Goal: Information Seeking & Learning: Learn about a topic

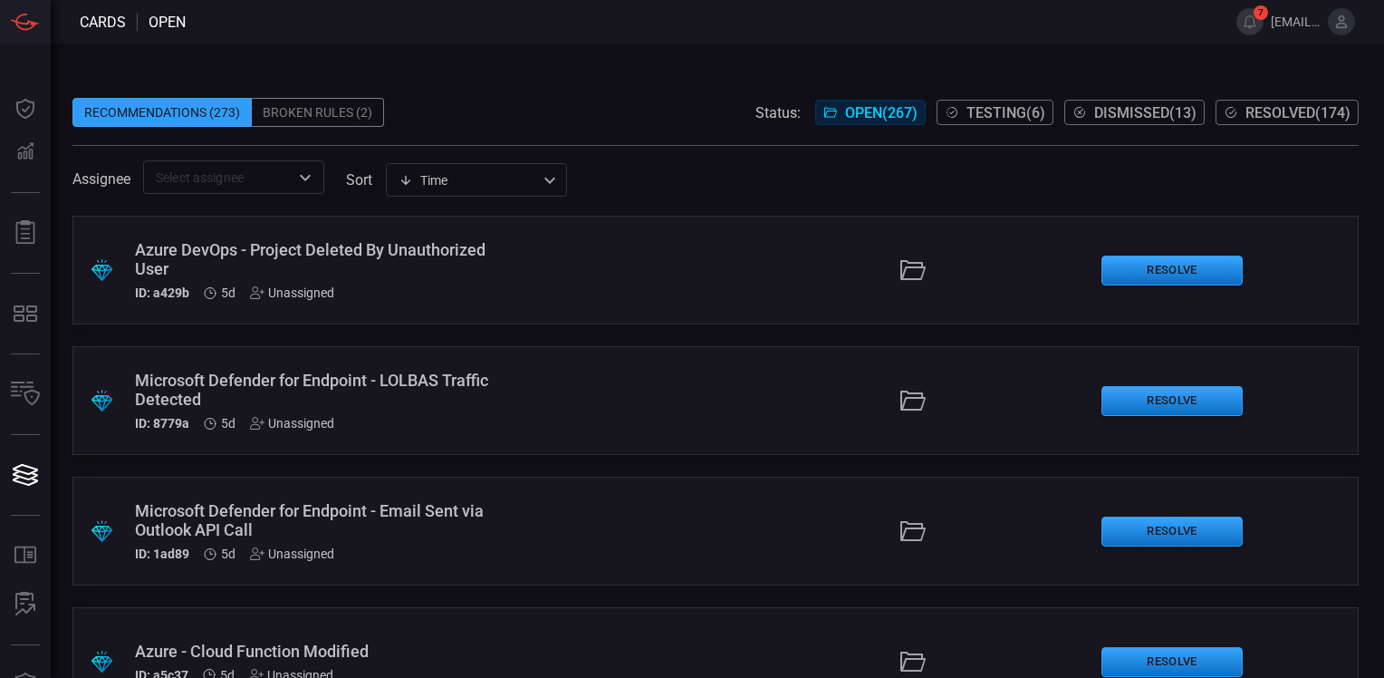
click at [1305, 115] on span "Resolved ( 174 )" at bounding box center [1297, 112] width 105 height 17
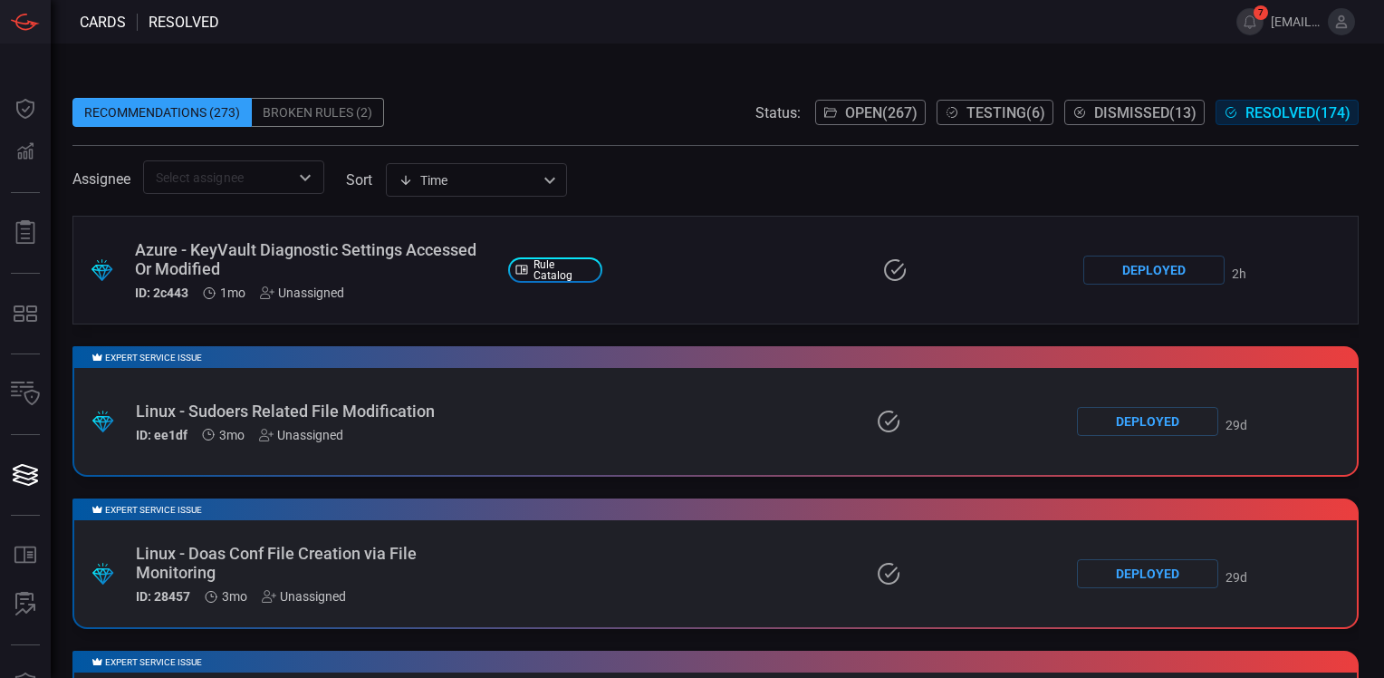
click at [371, 248] on div "Azure - KeyVault Diagnostic Settings Accessed Or Modified" at bounding box center [314, 259] width 359 height 38
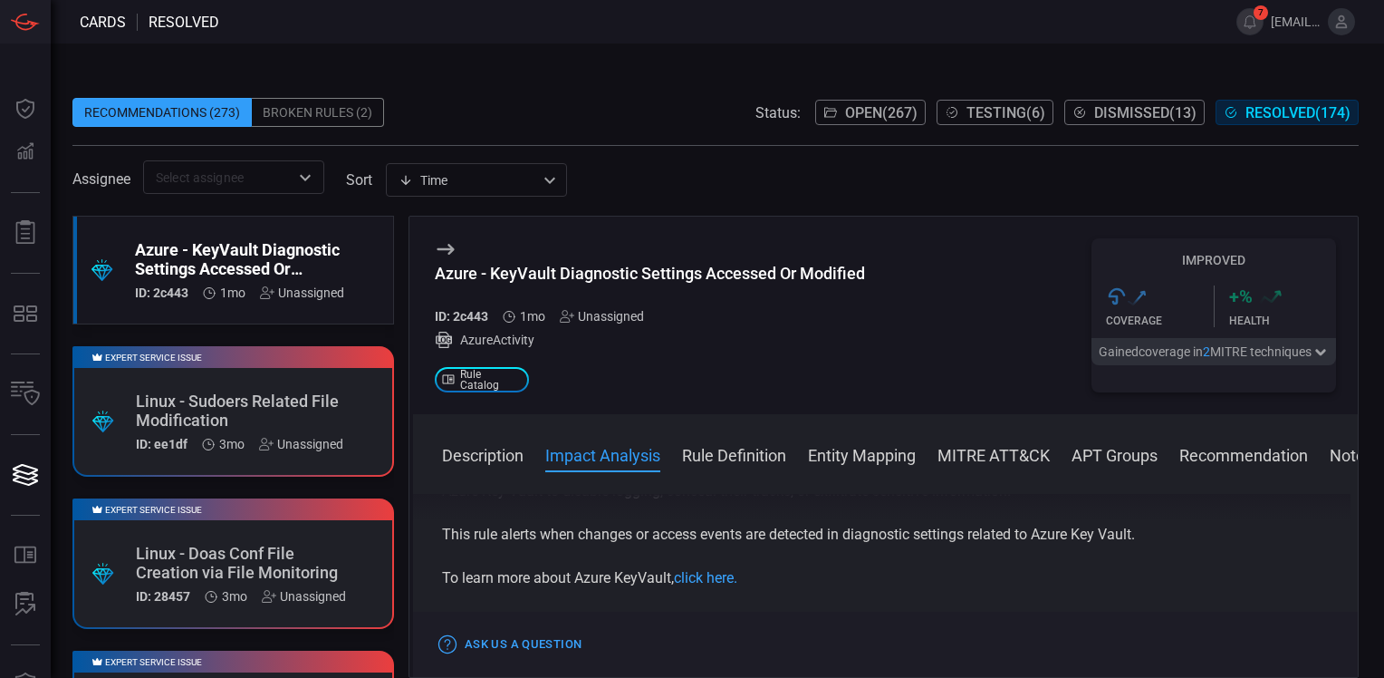
scroll to position [322, 0]
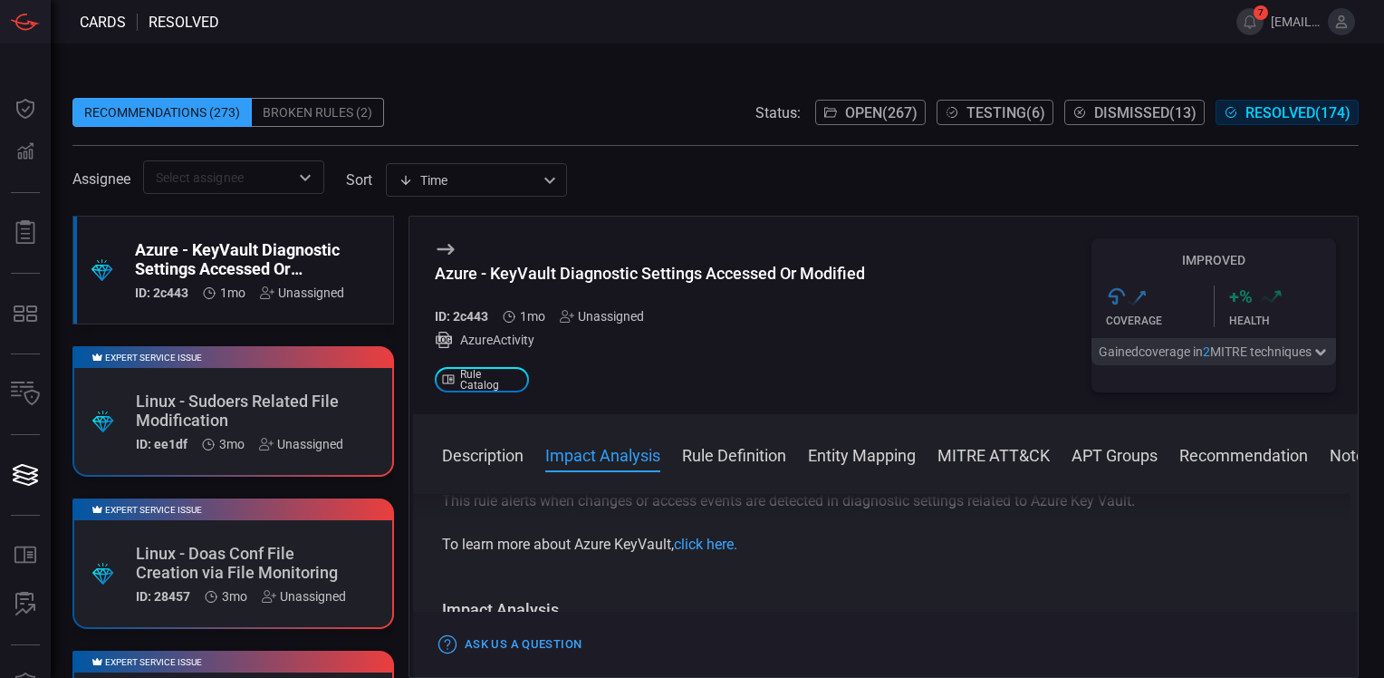
click at [721, 451] on button "Rule Definition" at bounding box center [734, 454] width 104 height 22
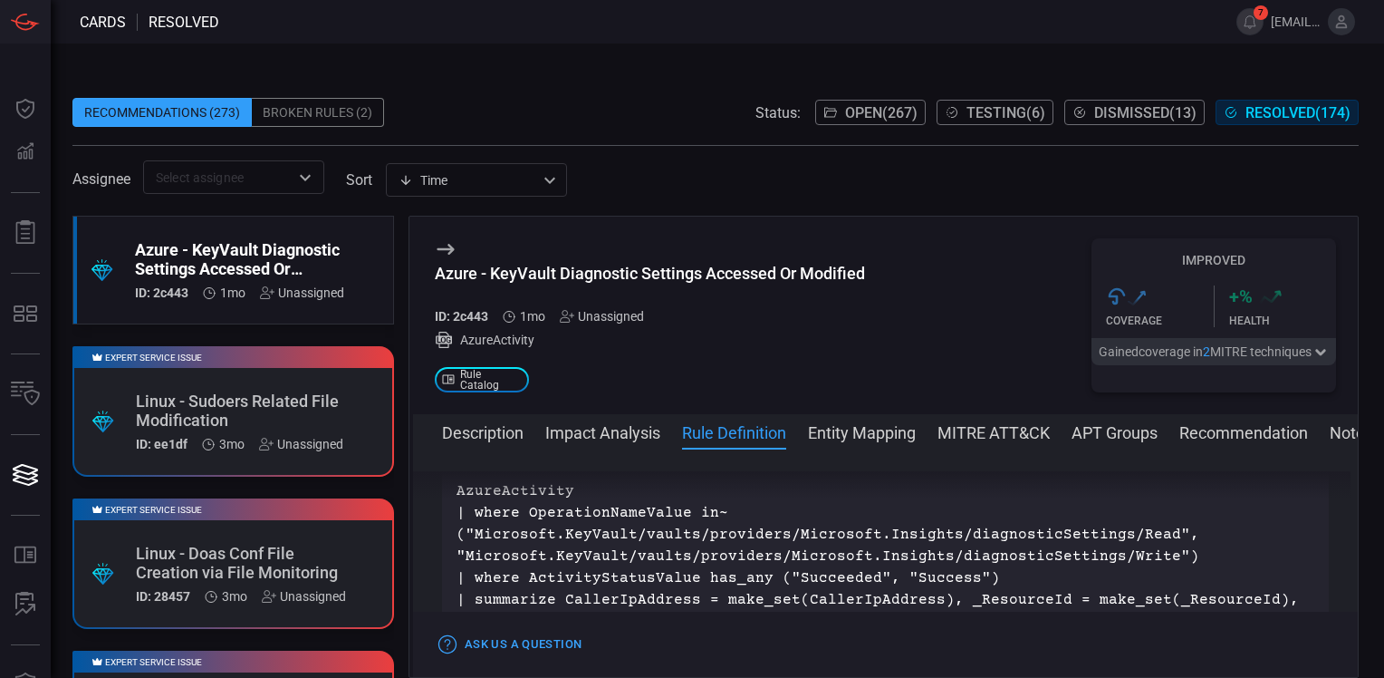
scroll to position [810, 0]
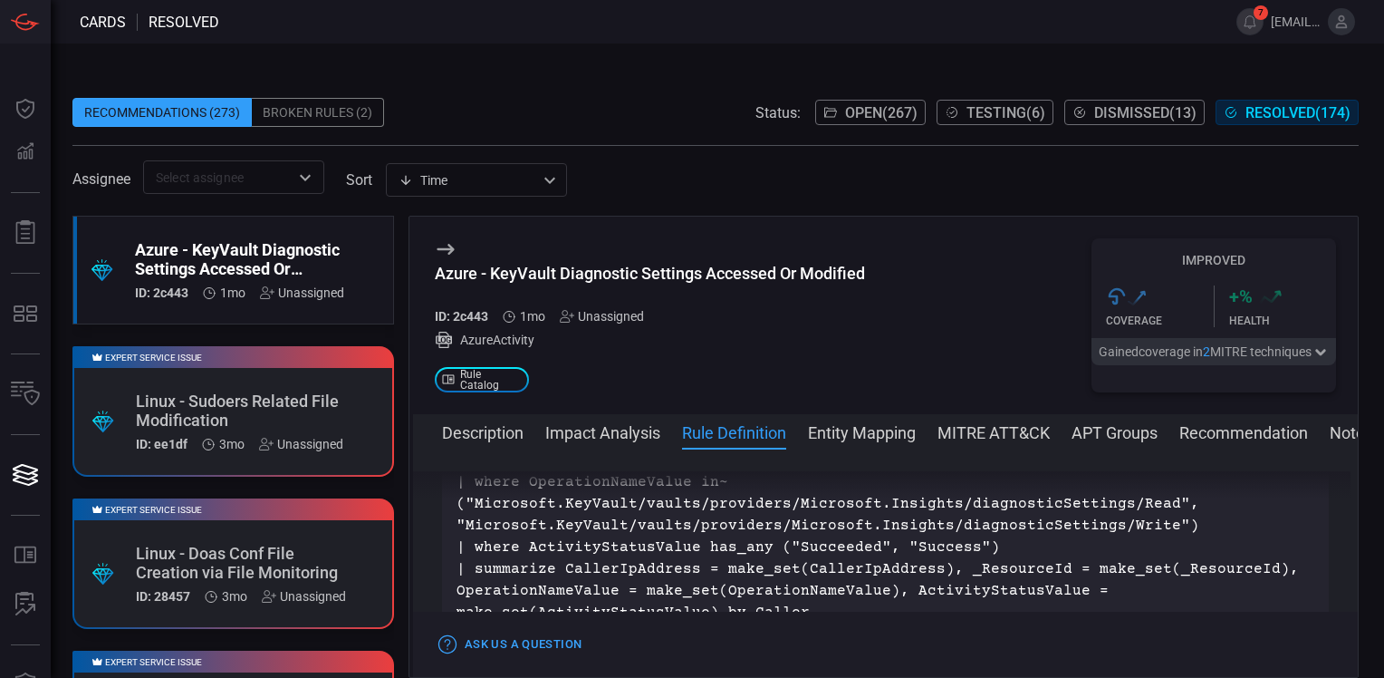
click at [510, 429] on button "Description" at bounding box center [483, 431] width 82 height 22
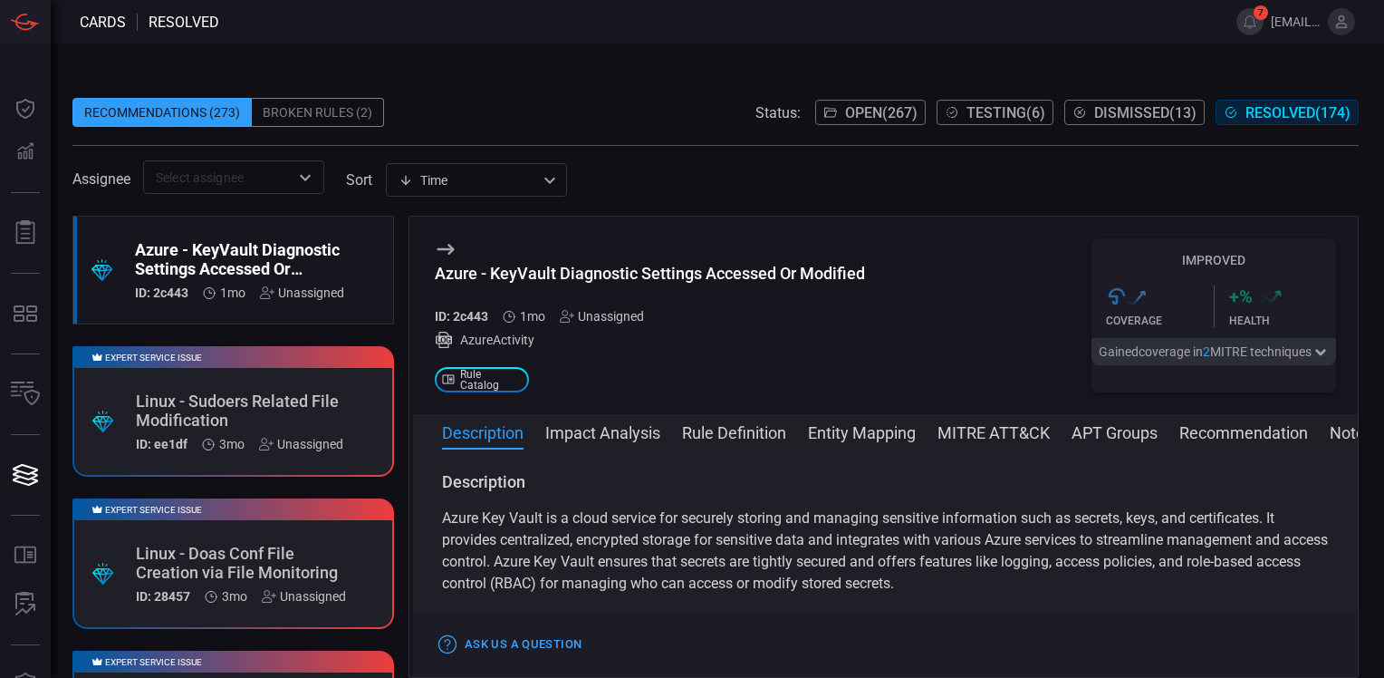
scroll to position [91, 0]
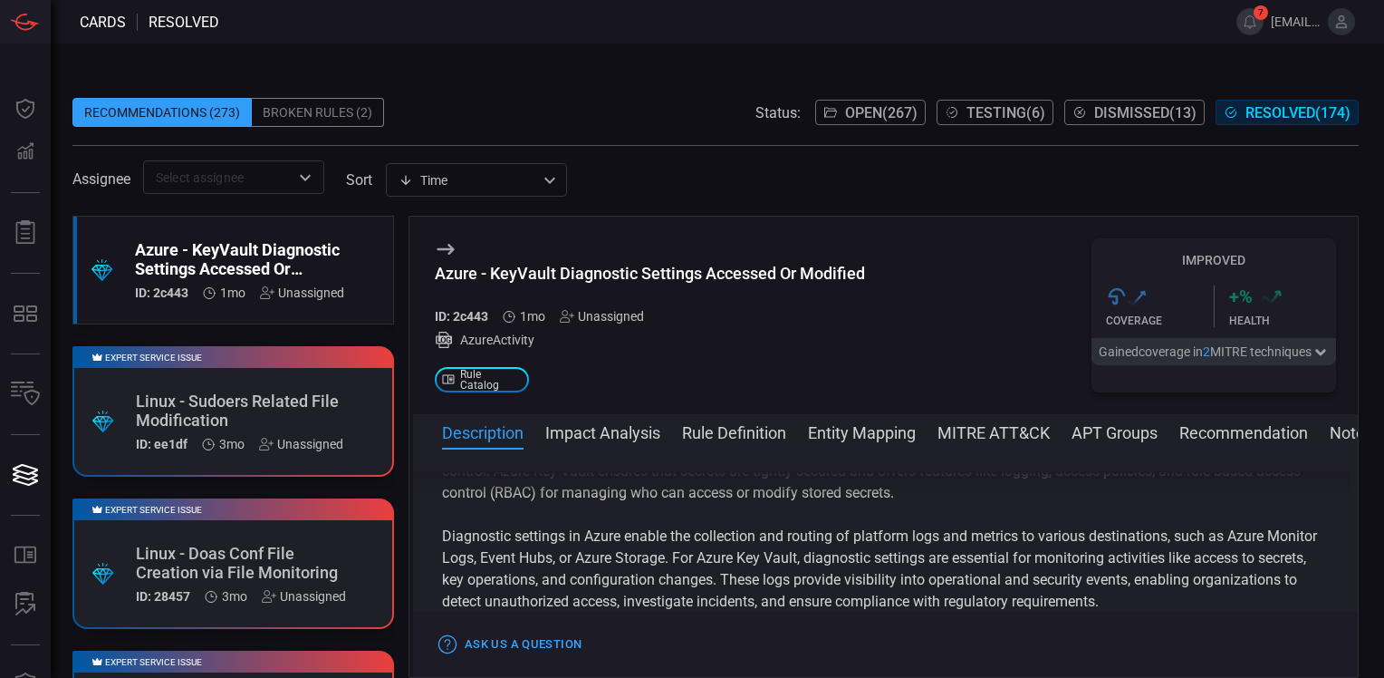
click at [701, 429] on button "Rule Definition" at bounding box center [734, 431] width 104 height 22
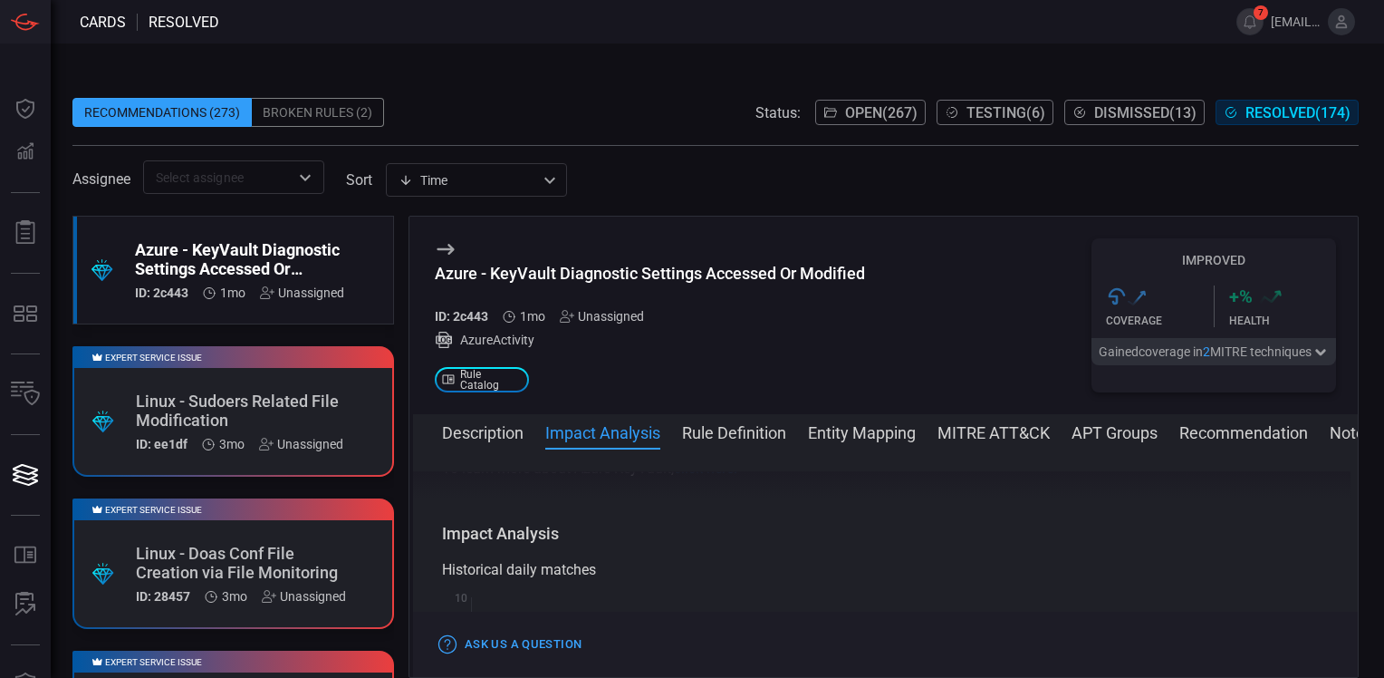
scroll to position [634, 0]
drag, startPoint x: 826, startPoint y: 525, endPoint x: 478, endPoint y: 553, distance: 348.9
click at [478, 553] on div "Description Azure Key Vault is a cloud service for securely storing and managin…" at bounding box center [885, 559] width 945 height 177
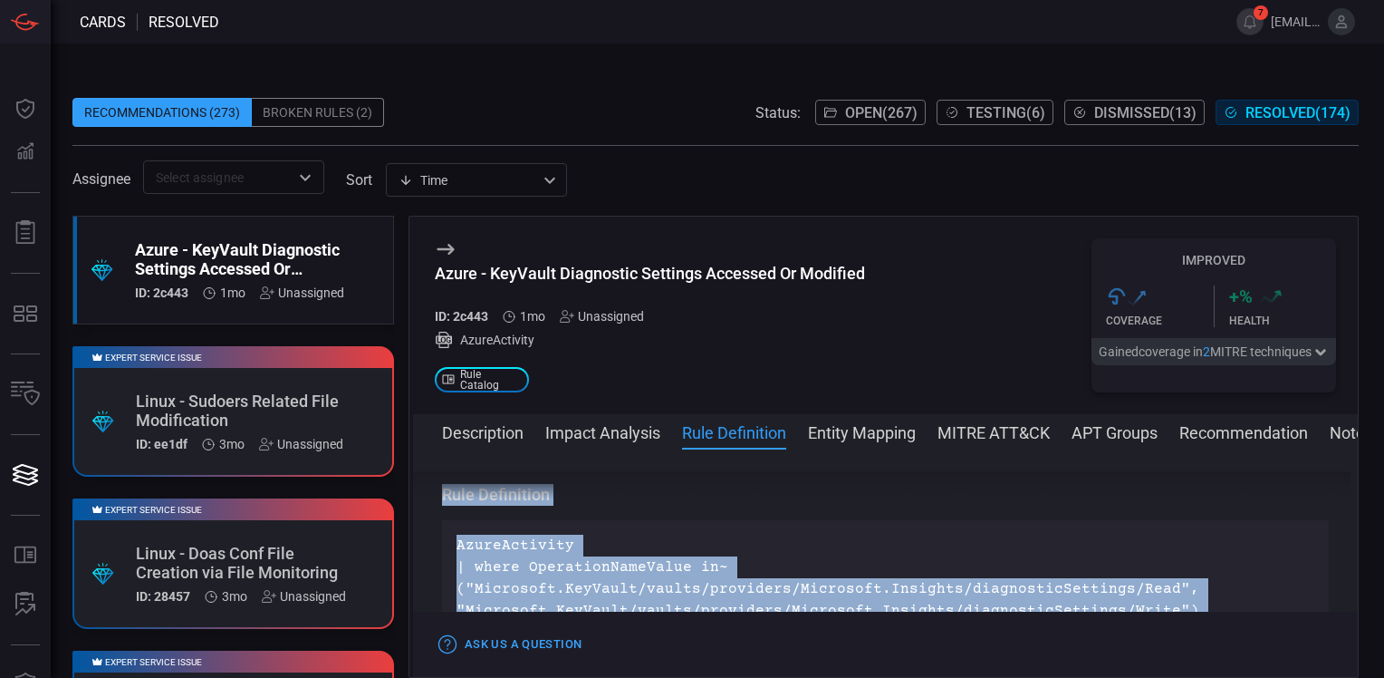
scroll to position [906, 0]
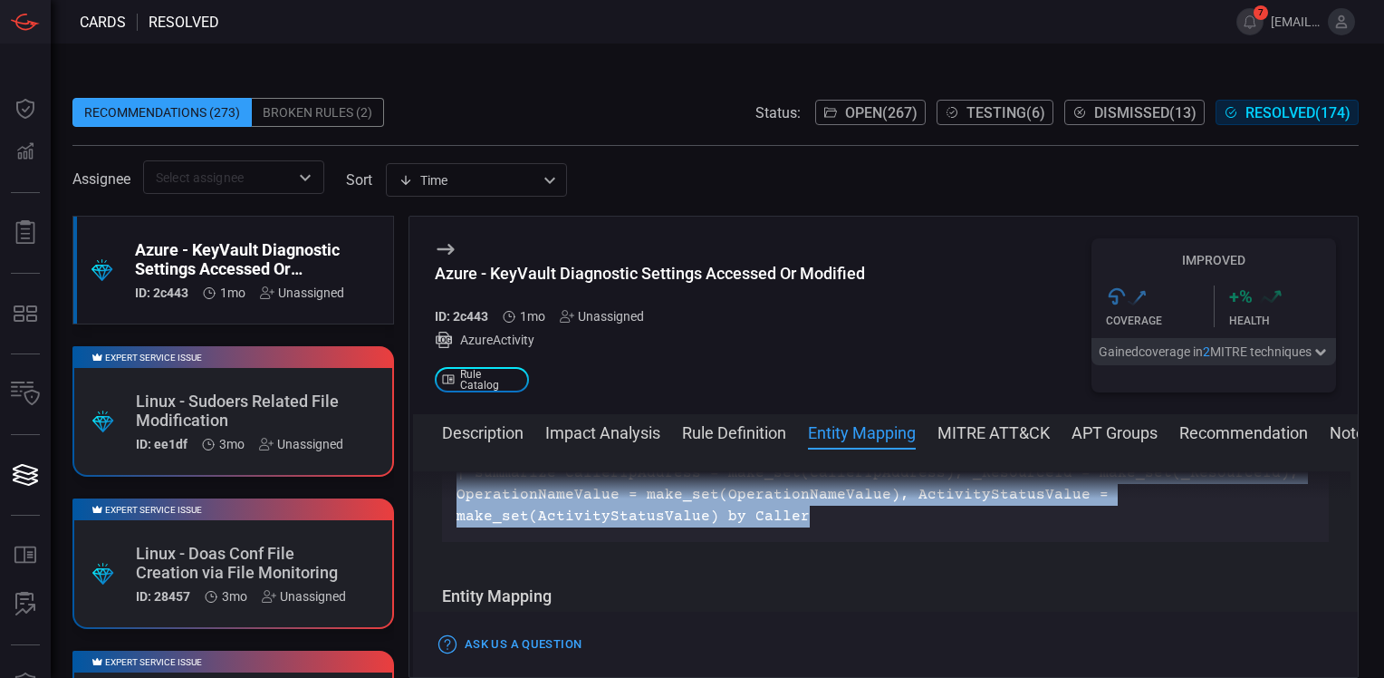
click at [843, 542] on div "AzureActivity | where OperationNameValue in~ ("Microsoft.KeyVault/vaults/provid…" at bounding box center [885, 440] width 887 height 203
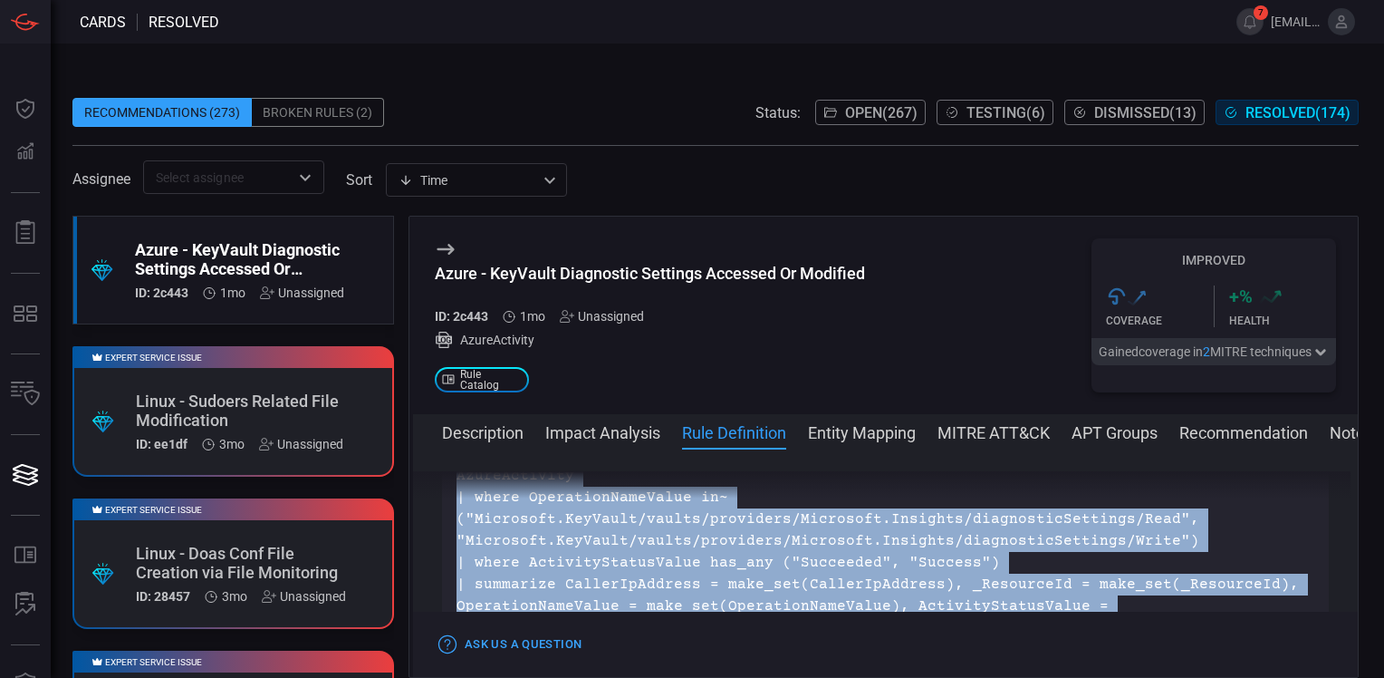
scroll to position [754, 0]
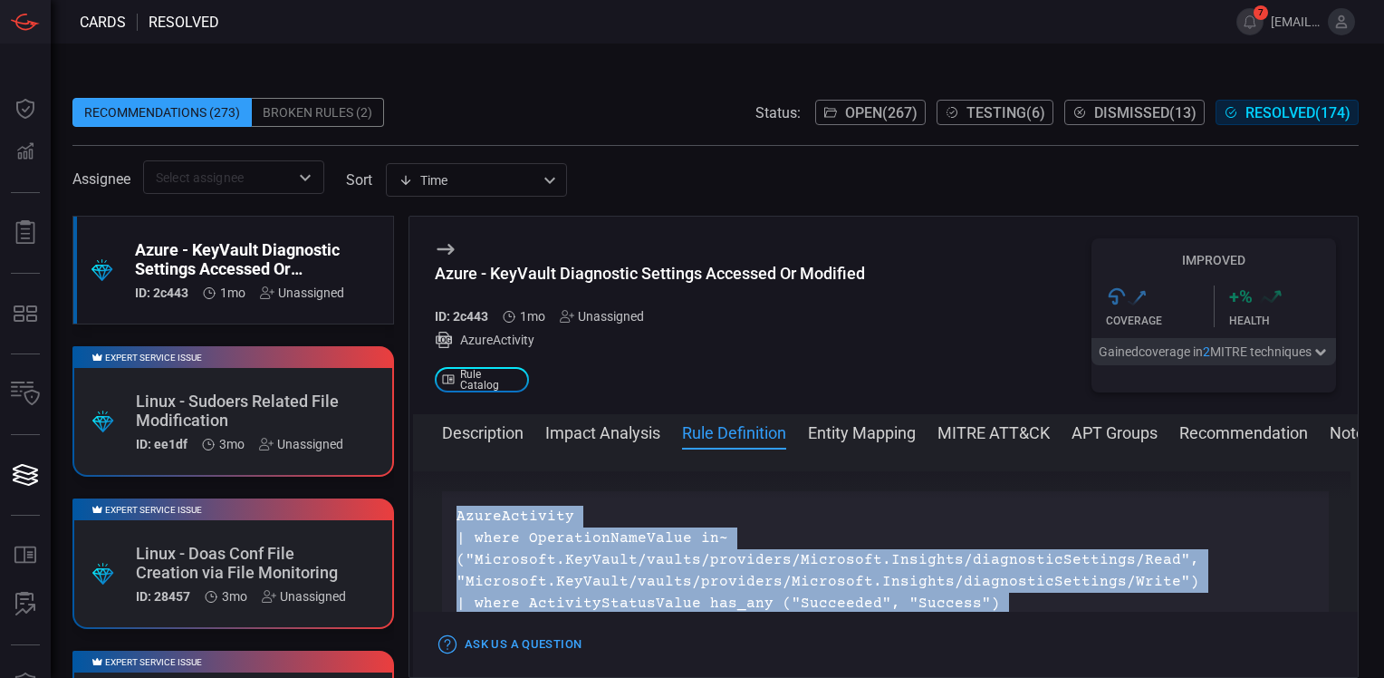
drag, startPoint x: 808, startPoint y: 514, endPoint x: 460, endPoint y: 514, distance: 347.8
click at [460, 514] on p "AzureActivity | where OperationNameValue in~ ("Microsoft.KeyVault/vaults/provid…" at bounding box center [886, 592] width 858 height 174
copy p "AzureActivity | where OperationNameValue in~ ("Microsoft.KeyVault/vaults/provid…"
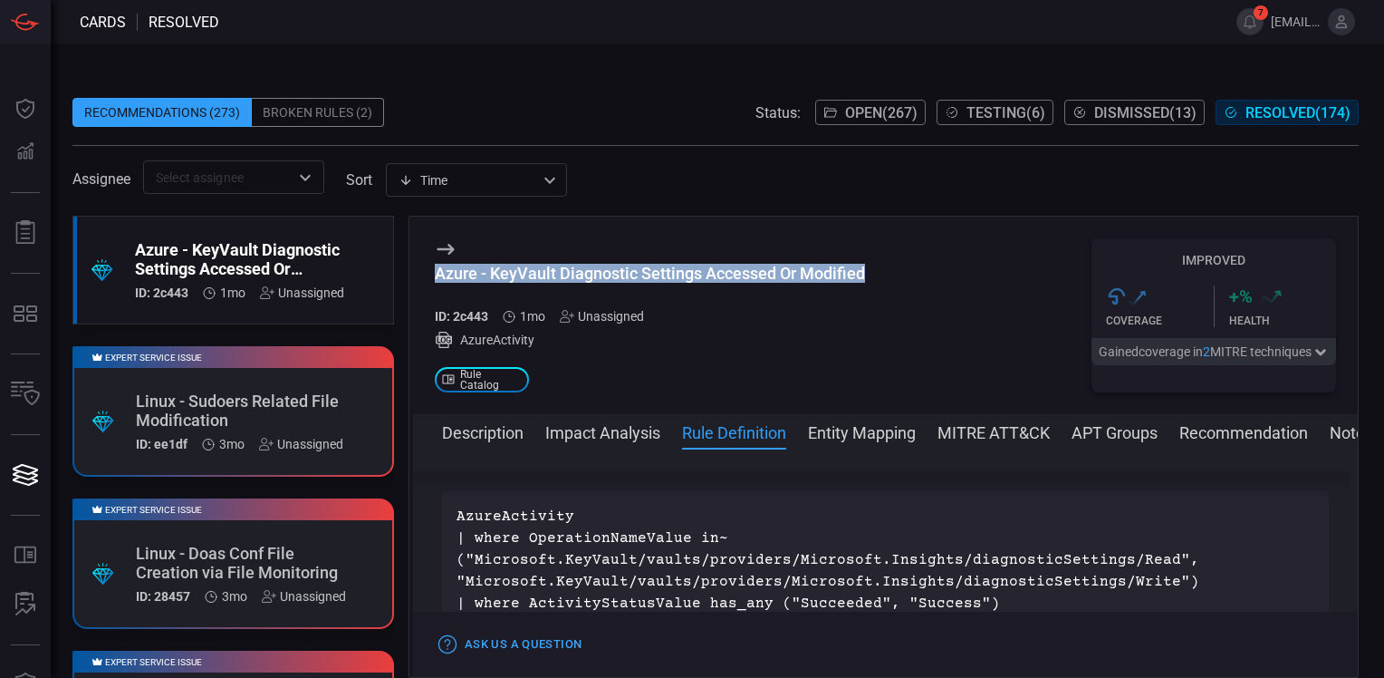
drag, startPoint x: 809, startPoint y: 264, endPoint x: 439, endPoint y: 283, distance: 370.0
click at [439, 283] on div "Azure - KeyVault Diagnostic Settings Accessed Or Modified ID: 2c443 1mo Unassig…" at bounding box center [885, 314] width 945 height 197
copy div "Azure - KeyVault Diagnostic Settings Accessed Or Modified"
click at [502, 426] on button "Description" at bounding box center [483, 431] width 82 height 22
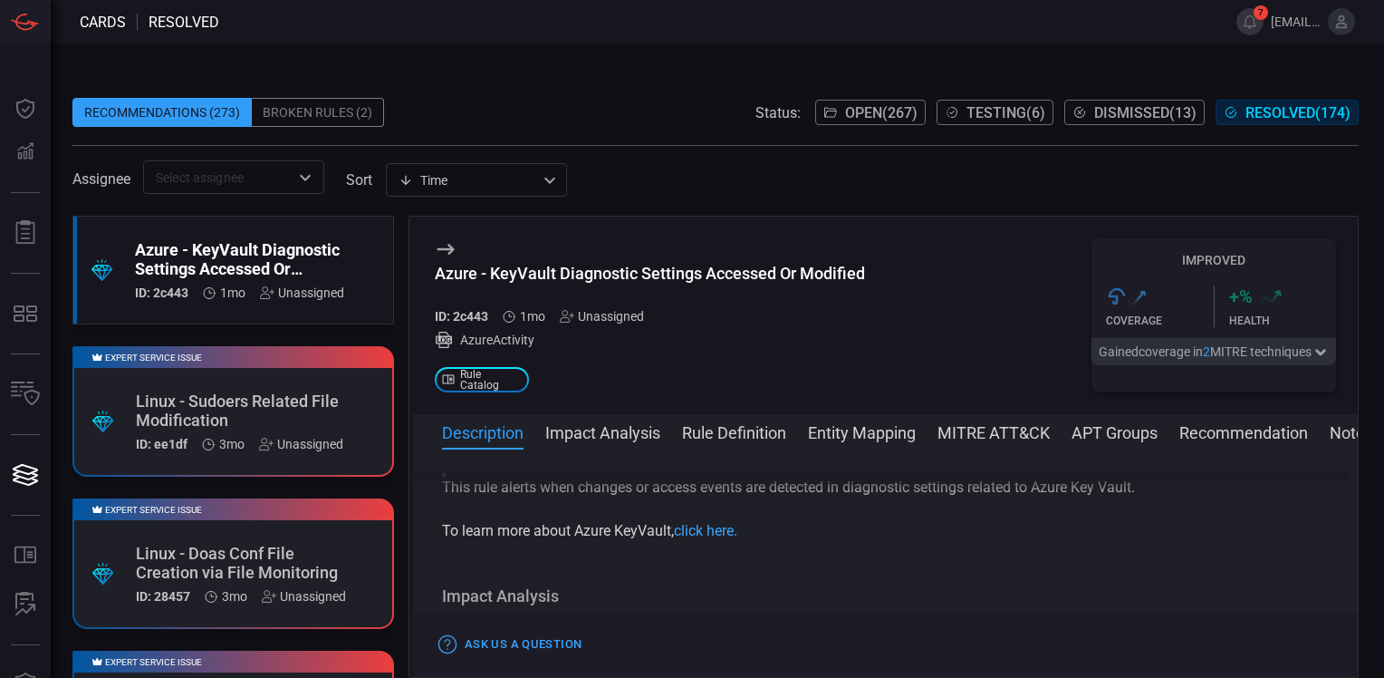
scroll to position [282, 0]
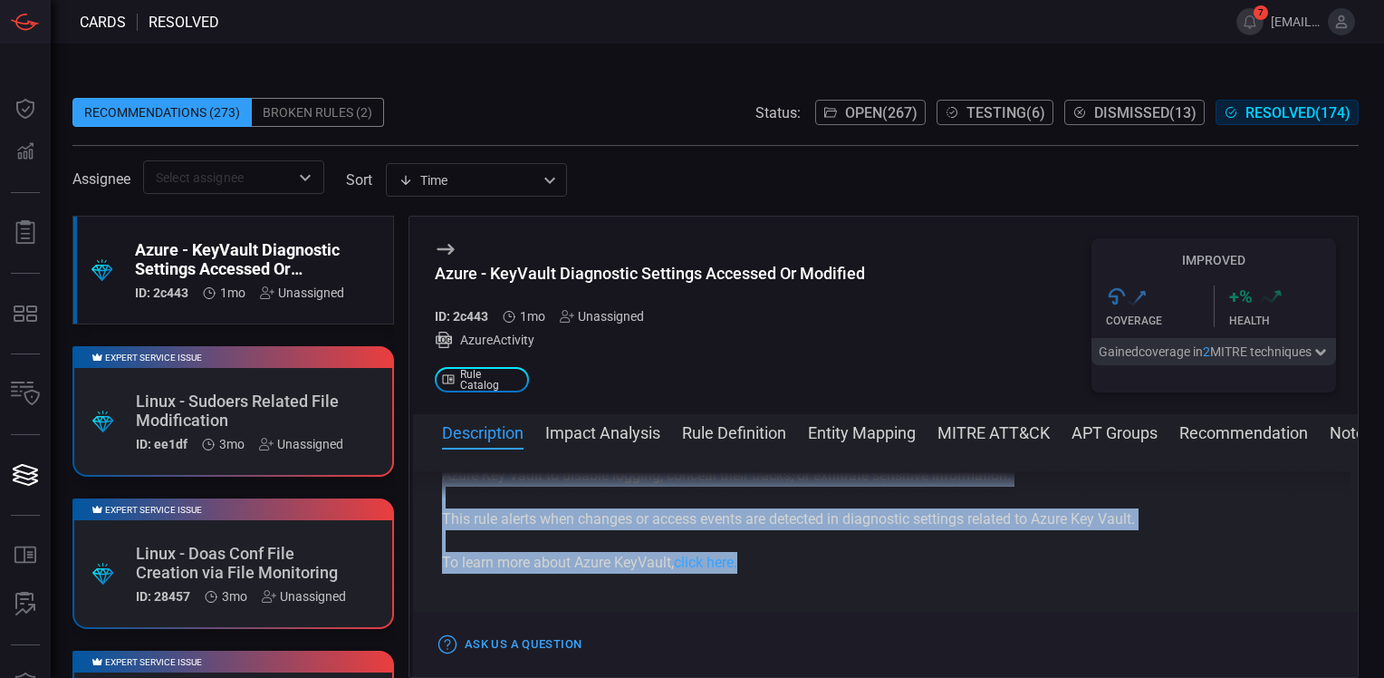
drag, startPoint x: 451, startPoint y: 517, endPoint x: 870, endPoint y: 559, distance: 420.6
click at [870, 559] on div "Azure Key Vault is a cloud service for securely storing and managing sensitive …" at bounding box center [885, 400] width 887 height 348
copy div "Azure Key Vault is a cloud service for securely storing and managing sensitive …"
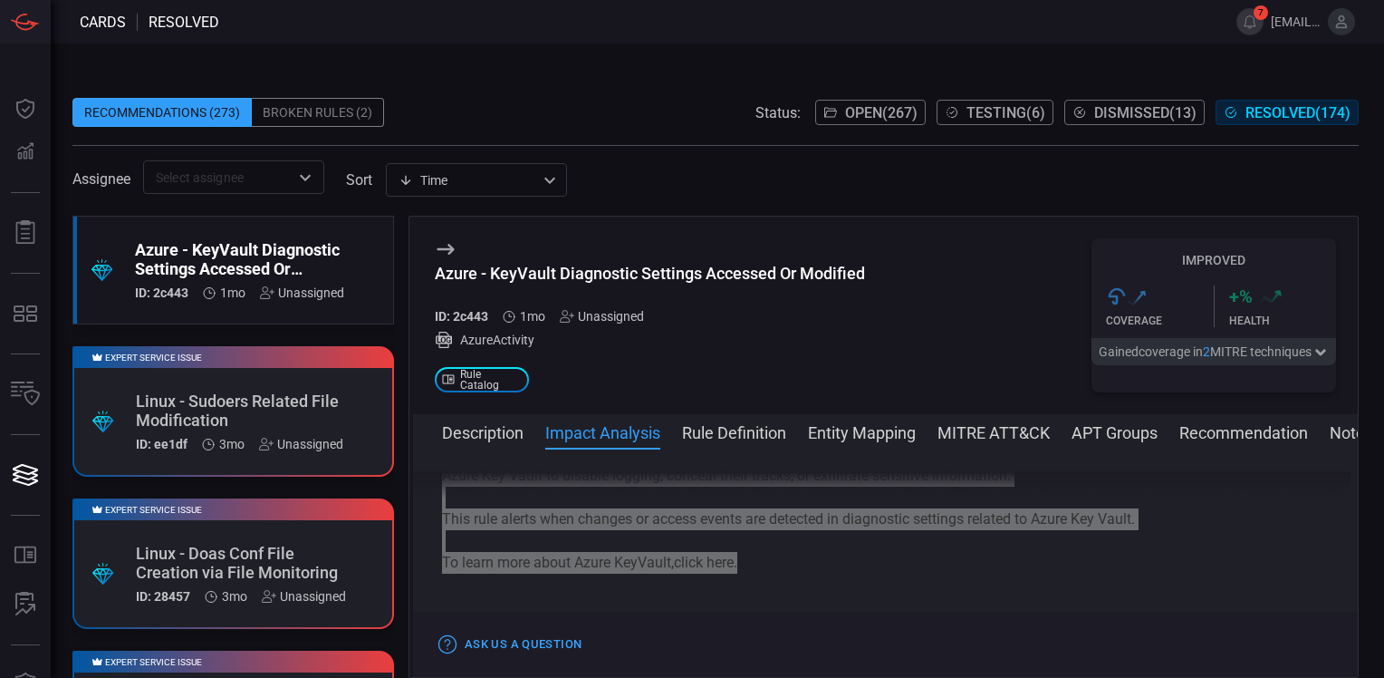
scroll to position [372, 0]
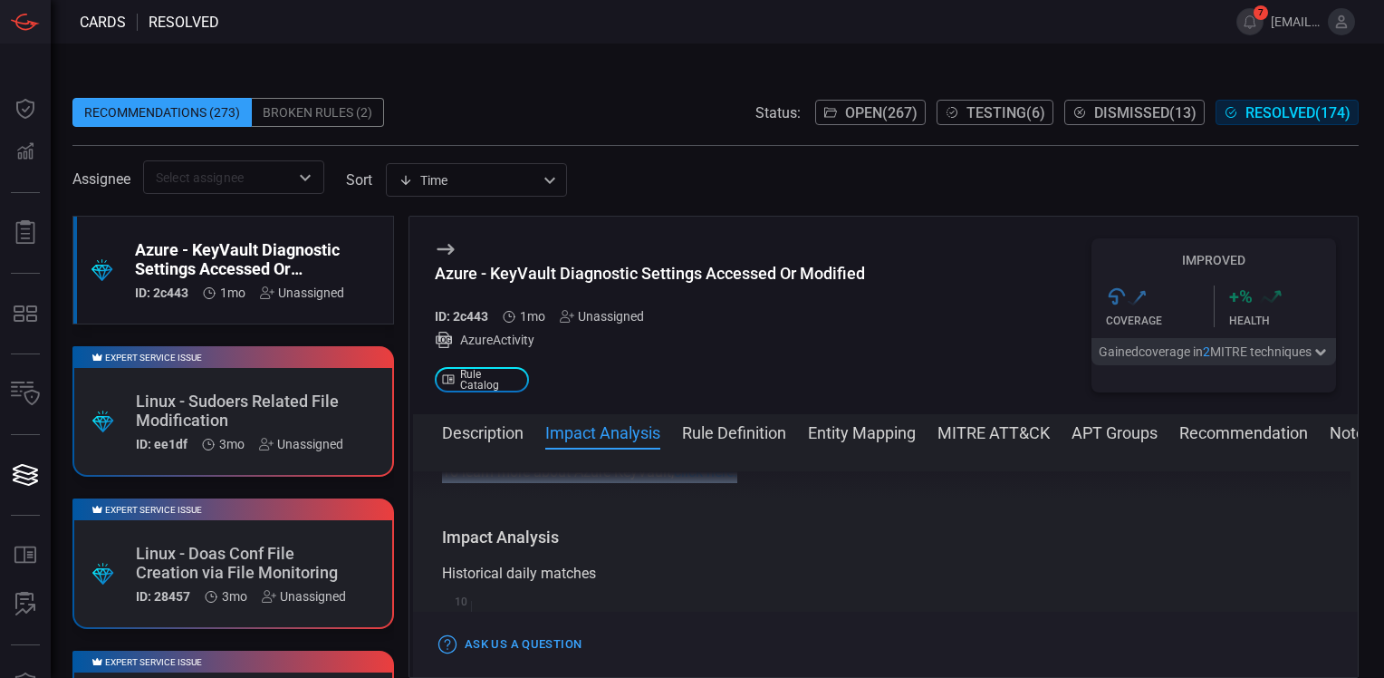
click at [728, 437] on button "Rule Definition" at bounding box center [734, 431] width 104 height 22
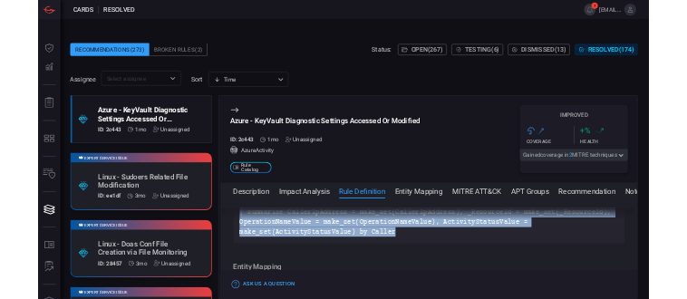
scroll to position [900, 0]
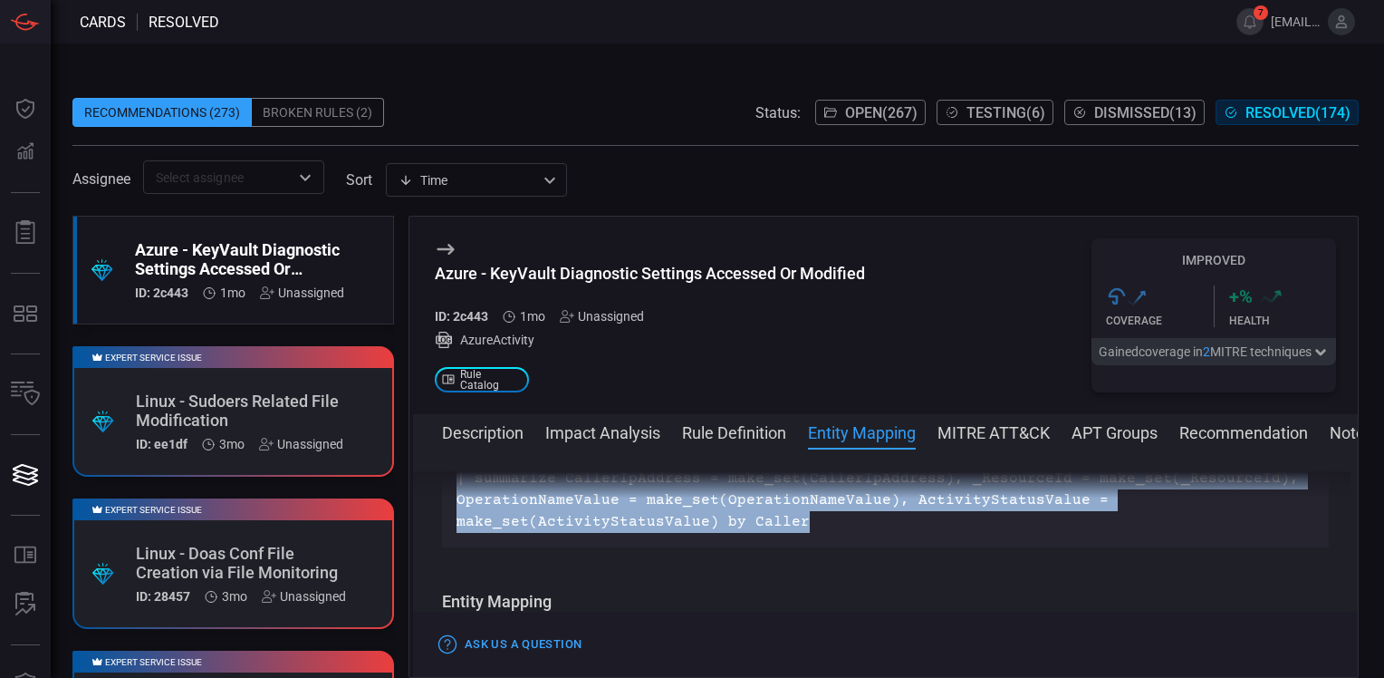
drag, startPoint x: 458, startPoint y: 546, endPoint x: 815, endPoint y: 514, distance: 358.3
click at [815, 514] on p "AzureActivity | where OperationNameValue in~ ("Microsoft.KeyVault/vaults/provid…" at bounding box center [886, 446] width 858 height 174
copy p "AzureActivity | where OperationNameValue in~ ("Microsoft.KeyVault/vaults/provid…"
